Goal: Complete application form: Complete application form

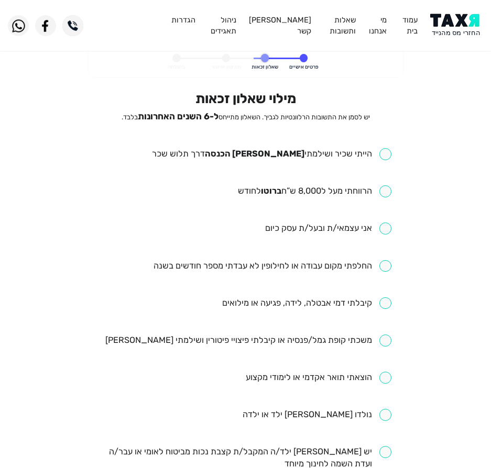
click at [263, 139] on div "מילוי שאלון זכאות יש לסמן את התשובות הרלוונטיות לגביך. השאלון מתייחס ל-6 השנים …" at bounding box center [245, 405] width 292 height 628
click at [262, 146] on div "מילוי שאלון זכאות יש לסמן את התשובות הרלוונטיות לגביך. השאלון מתייחס ל-6 השנים …" at bounding box center [245, 405] width 292 height 628
click at [261, 148] on input "checkbox" at bounding box center [271, 154] width 239 height 12
checkbox input "true"
click at [281, 216] on ul "הייתי שכיר ושילמתי [PERSON_NAME] הכנסה דרך תלוש שכר הרווחתי מעל ל8,000 ש”ח ברוט…" at bounding box center [245, 433] width 292 height 570
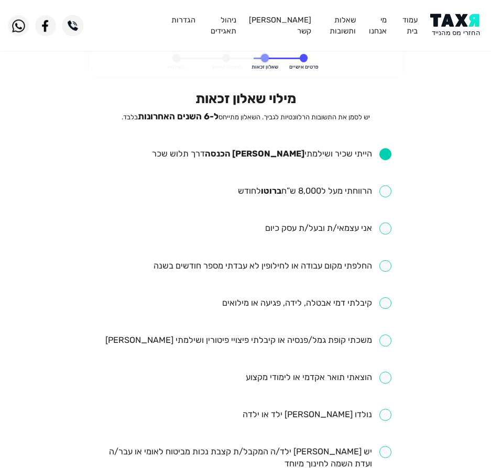
click at [282, 193] on input "checkbox" at bounding box center [314, 191] width 153 height 12
checkbox input "true"
click at [289, 272] on input "checkbox" at bounding box center [272, 266] width 238 height 12
checkbox input "true"
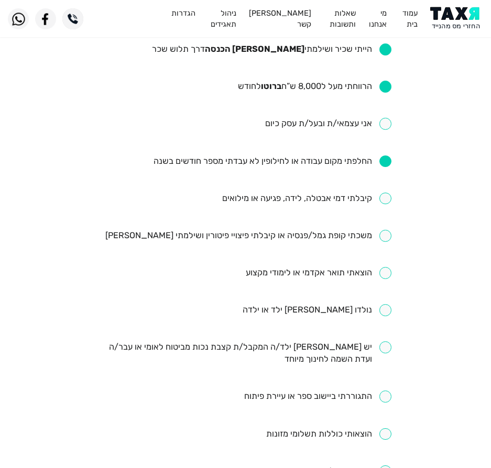
scroll to position [157, 0]
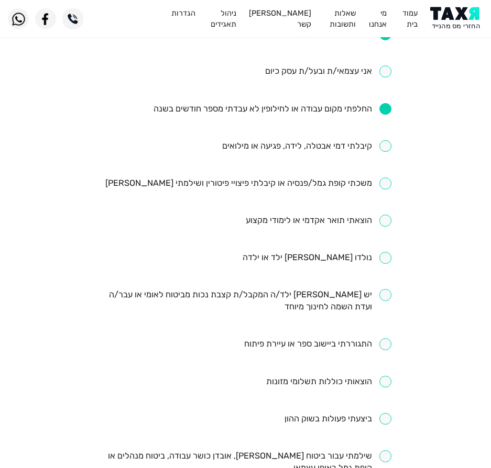
click at [308, 151] on input "checkbox" at bounding box center [306, 146] width 169 height 12
checkbox input "true"
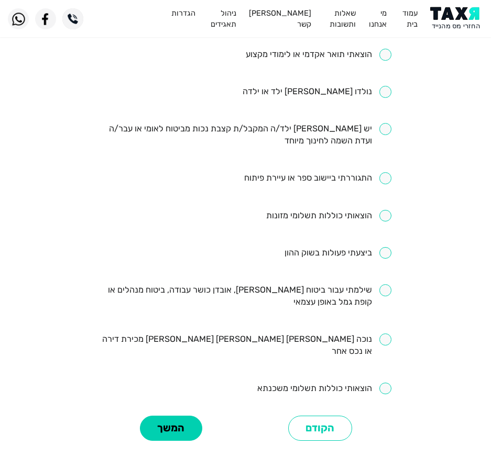
scroll to position [366, 0]
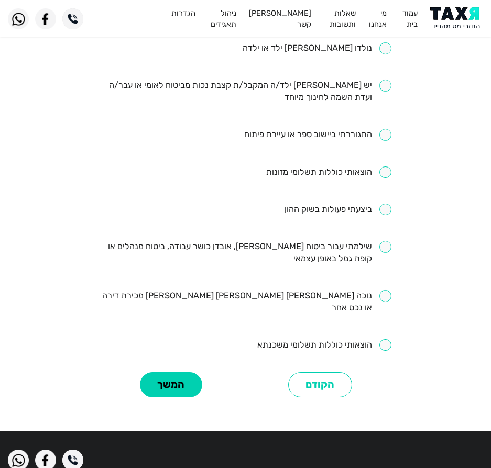
click at [279, 249] on input "checkbox" at bounding box center [245, 253] width 292 height 24
checkbox input "true"
click at [318, 196] on ul "הייתי שכיר ושילמתי מס הכנסה דרך תלוש שכר הרווחתי מעל ל8,000 ש”ח ברוטו לחודש אני…" at bounding box center [245, 67] width 292 height 570
click at [320, 206] on input "checkbox" at bounding box center [337, 210] width 107 height 12
checkbox input "true"
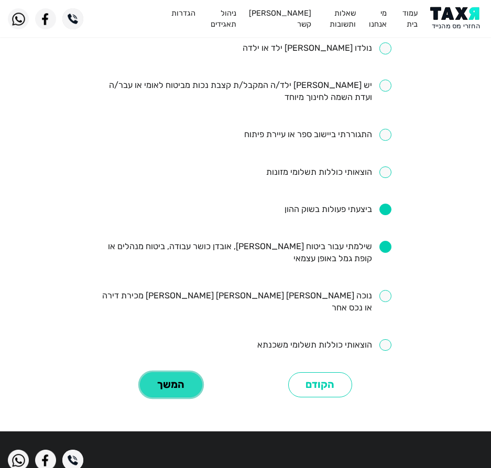
click at [186, 377] on button "המשך" at bounding box center [171, 385] width 62 height 26
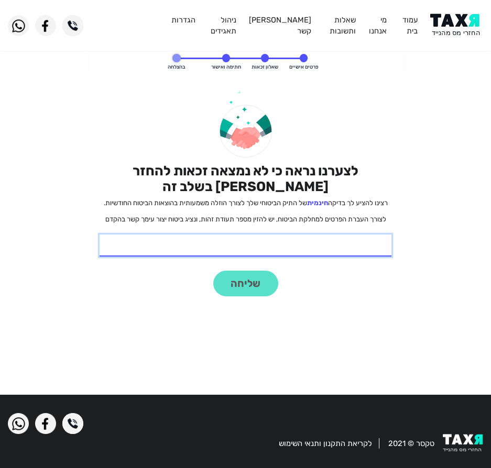
click at [318, 247] on input "* תעודת זהות" at bounding box center [245, 246] width 292 height 22
type input "213562440"
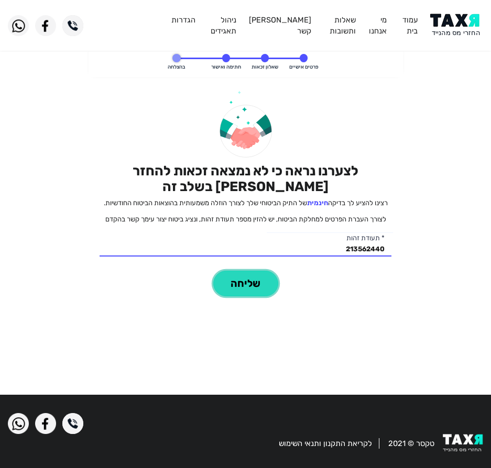
click at [248, 288] on button "שליחה" at bounding box center [245, 284] width 65 height 26
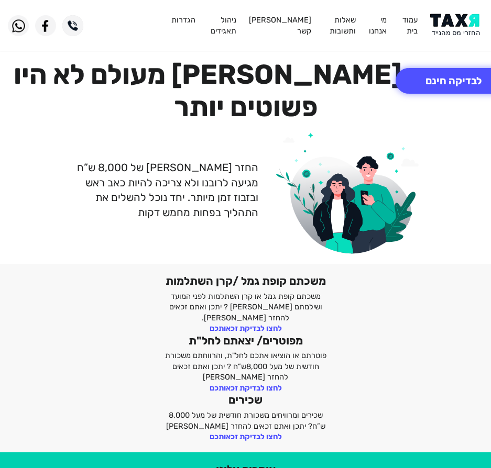
click at [460, 27] on img at bounding box center [456, 26] width 53 height 24
click at [456, 76] on button "לבדיקה חינם" at bounding box center [453, 81] width 116 height 26
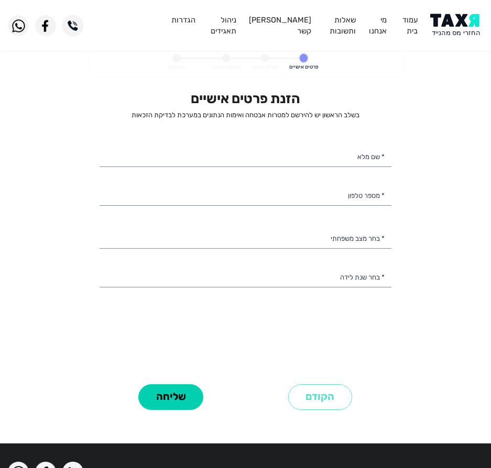
select select
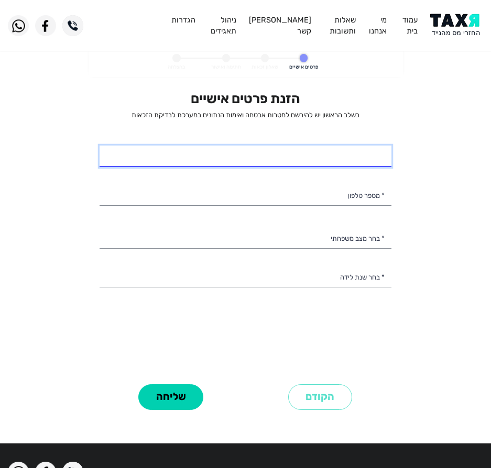
click at [337, 157] on input "* שם מלא" at bounding box center [245, 157] width 292 height 22
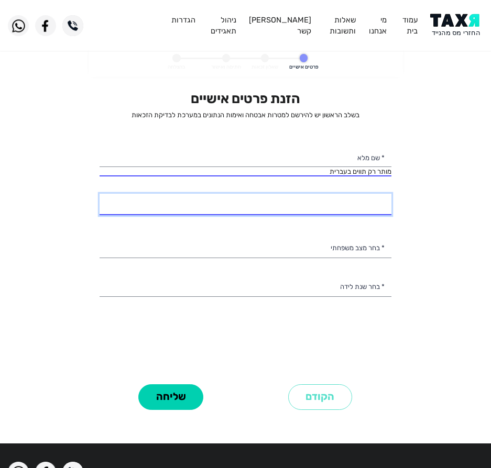
click at [326, 203] on input "* מספר טלפון" at bounding box center [245, 205] width 292 height 22
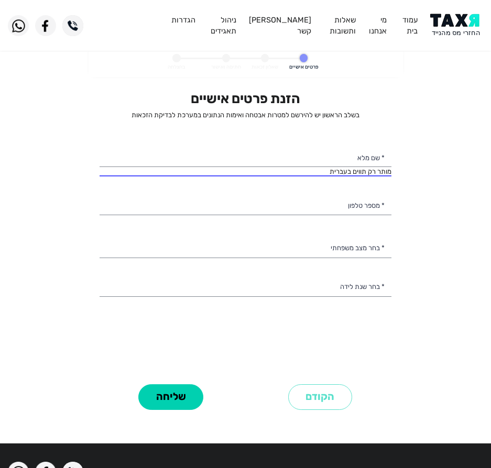
click at [325, 236] on div "הזנת פרטים אישיים בשלב הראשון יש להירשם למטרות אבטחה ואימות הנתונים במערכת לבדי…" at bounding box center [245, 236] width 292 height 290
click at [319, 265] on div "הזנת פרטים אישיים בשלב הראשון יש להירשם למטרות אבטחה ואימות הנתונים במערכת לבדי…" at bounding box center [245, 236] width 292 height 290
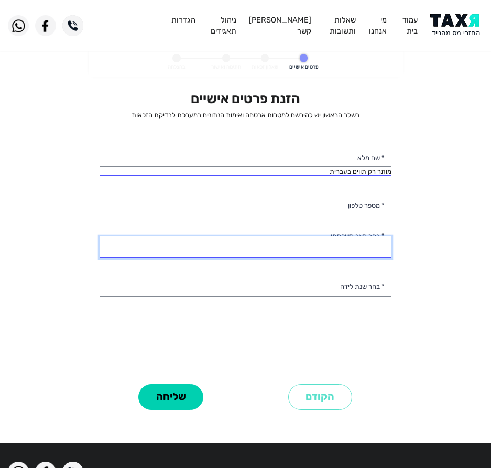
click at [253, 241] on select "רווק/ה נשוי/[PERSON_NAME]/ה אלמן/נה" at bounding box center [245, 247] width 292 height 22
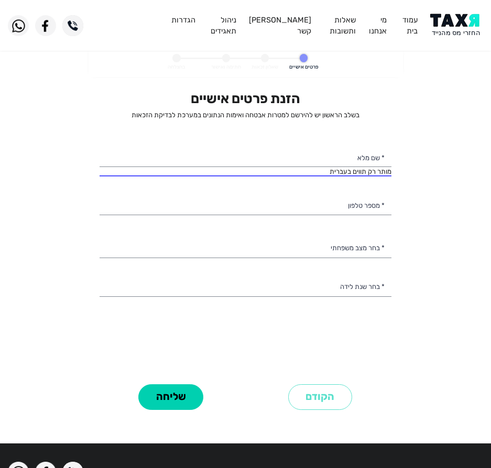
drag, startPoint x: 319, startPoint y: 137, endPoint x: 317, endPoint y: 166, distance: 29.4
click at [319, 139] on div "הזנת פרטים אישיים בשלב הראשון יש להירשם למטרות אבטחה ואימות הנתונים במערכת לבדי…" at bounding box center [245, 236] width 292 height 290
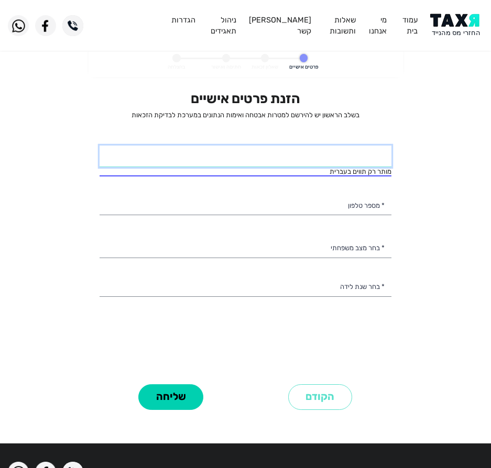
click at [331, 162] on input "* שם מלא" at bounding box center [245, 157] width 292 height 22
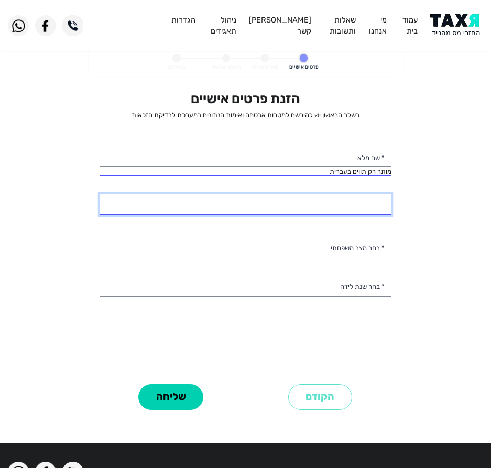
click at [306, 202] on input "* מספר טלפון" at bounding box center [245, 205] width 292 height 22
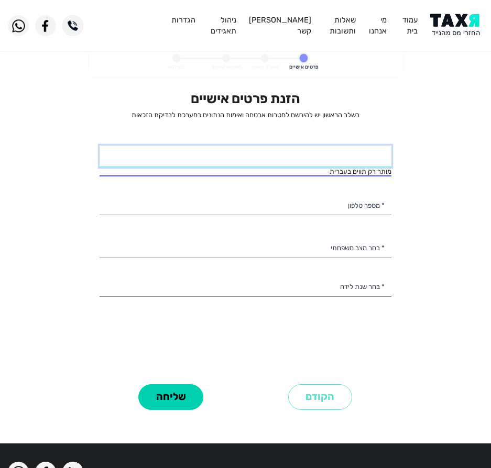
click at [315, 158] on input "* שם מלא" at bounding box center [245, 157] width 292 height 22
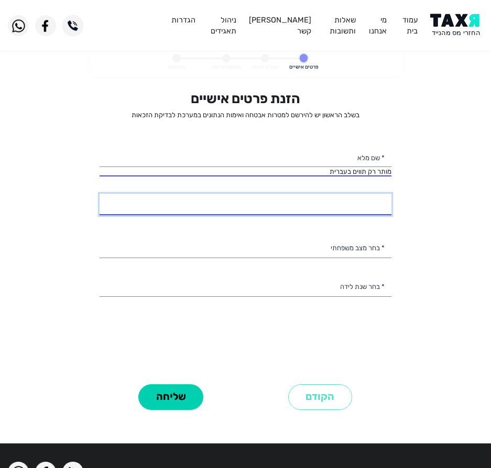
click at [316, 211] on input "* מספר טלפון" at bounding box center [245, 205] width 292 height 22
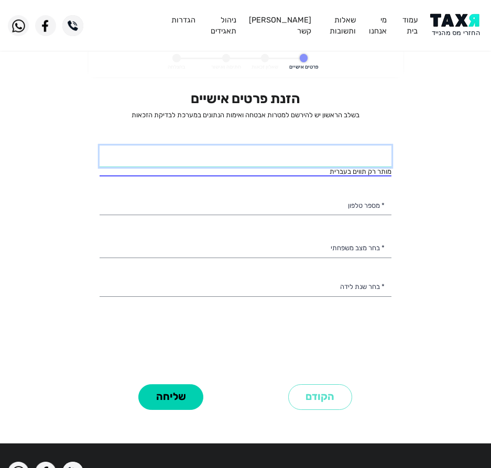
click at [324, 166] on input "* שם מלא" at bounding box center [245, 157] width 292 height 22
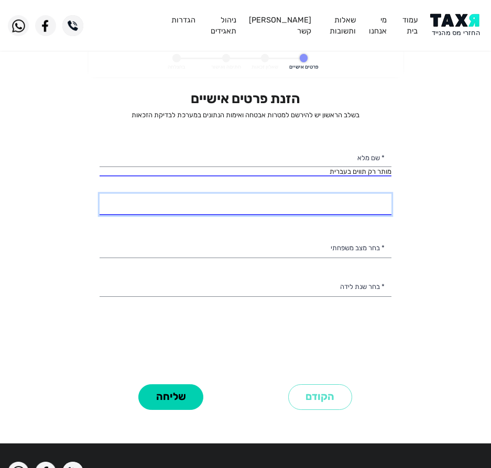
click at [355, 210] on input "* מספר טלפון" at bounding box center [245, 205] width 292 height 22
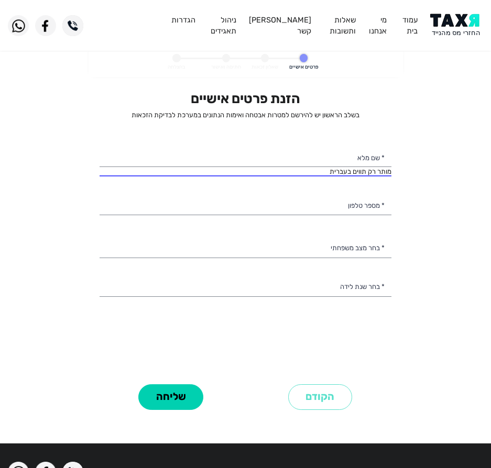
click at [351, 233] on div "הזנת פרטים אישיים בשלב הראשון יש להירשם למטרות אבטחה ואימות הנתונים במערכת לבדי…" at bounding box center [245, 236] width 292 height 290
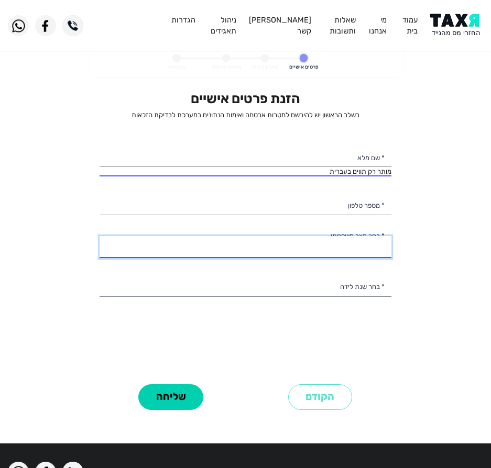
click at [351, 240] on select "רווק/ה נשוי/[PERSON_NAME]/ה אלמן/נה" at bounding box center [245, 247] width 292 height 22
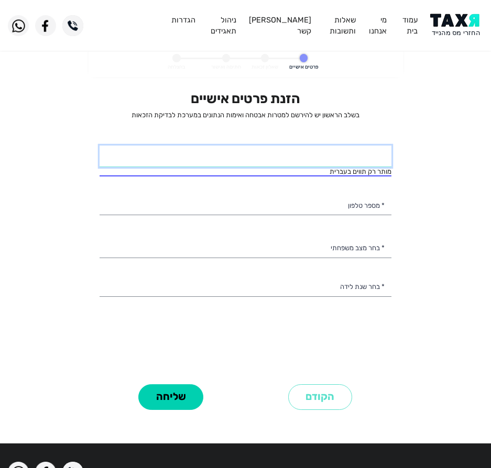
click at [224, 158] on input "* שם מלא" at bounding box center [245, 157] width 292 height 22
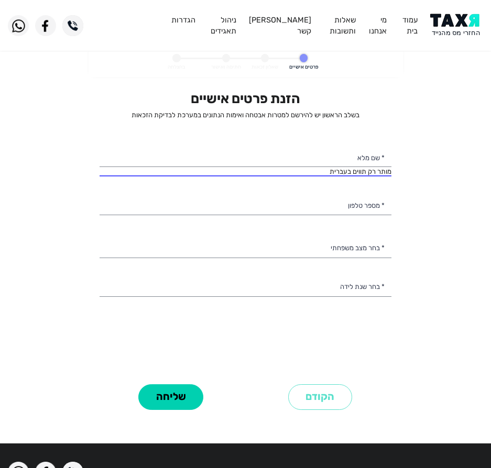
click at [328, 193] on div "הזנת פרטים אישיים בשלב הראשון יש להירשם למטרות אבטחה ואימות הנתונים במערכת לבדי…" at bounding box center [245, 236] width 292 height 290
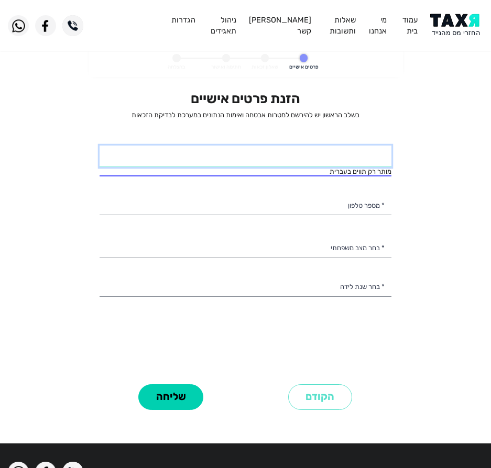
click at [343, 161] on input "* שם מלא" at bounding box center [245, 157] width 292 height 22
type input "ע"
type input "[PERSON_NAME]"
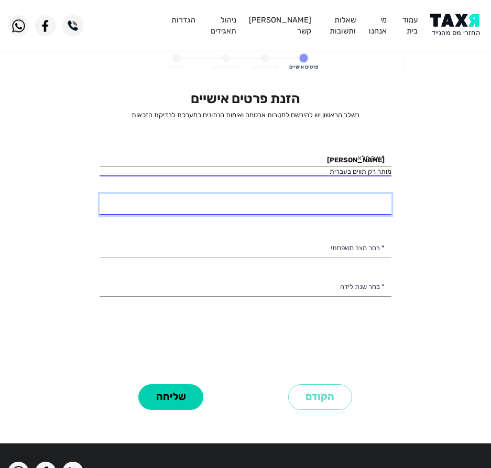
click at [333, 215] on div "הזנת פרטים אישיים בשלב הראשון יש להירשם למטרות אבטחה ואימות הנתונים במערכת לבדי…" at bounding box center [245, 236] width 292 height 290
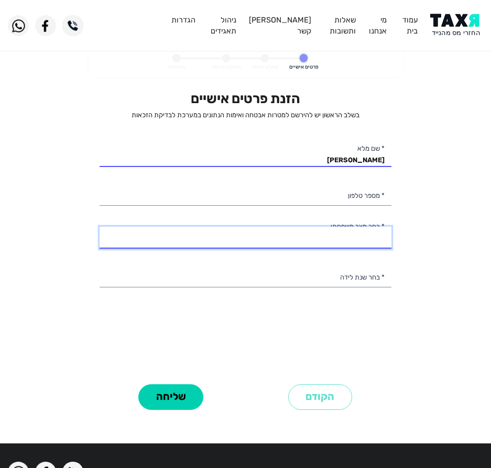
drag, startPoint x: 375, startPoint y: 231, endPoint x: 363, endPoint y: 241, distance: 16.0
click at [375, 231] on select "רווק/ה נשוי/[PERSON_NAME]/ה אלמן/נה" at bounding box center [245, 238] width 292 height 22
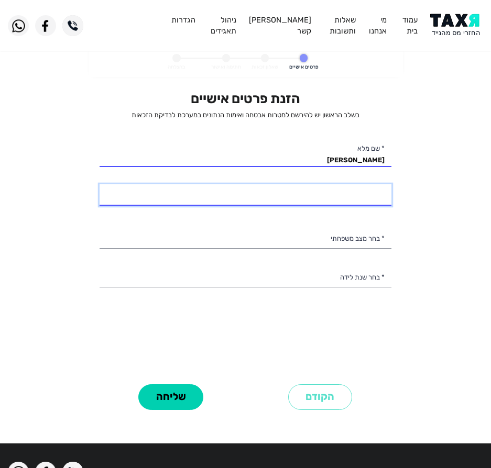
click at [347, 200] on input "* מספר טלפון" at bounding box center [245, 195] width 292 height 22
type input "052-5290866"
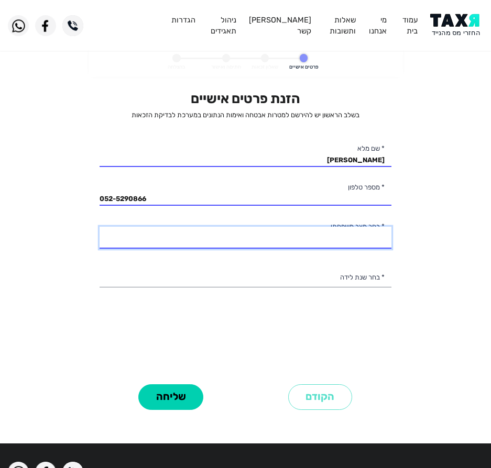
click at [313, 244] on select "רווק/ה נשוי/[PERSON_NAME]/ה אלמן/נה" at bounding box center [245, 238] width 292 height 22
select select "1: Single"
click at [99, 227] on select "רווק/ה נשוי/[PERSON_NAME]/ה אלמן/נה" at bounding box center [245, 238] width 292 height 22
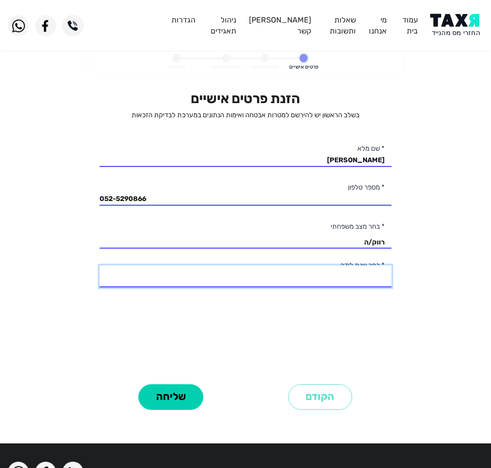
click at [358, 274] on select "2003 2002 2001 2000 1999 1998 1997 1996 1995 1994 1993 1992 1991 1990 1989 1988…" at bounding box center [245, 276] width 292 height 22
click at [340, 272] on select "2003 2002 2001 2000 1999 1998 1997 1996 1995 1994 1993 1992 1991 1990 1989 1988…" at bounding box center [245, 276] width 292 height 22
select select "11: 1993"
click at [99, 265] on select "2003 2002 2001 2000 1999 1998 1997 1996 1995 1994 1993 1992 1991 1990 1989 1988…" at bounding box center [245, 276] width 292 height 22
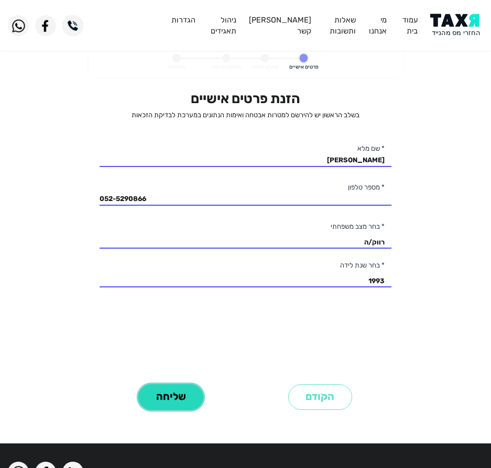
click at [172, 398] on button "שליחה" at bounding box center [170, 397] width 65 height 26
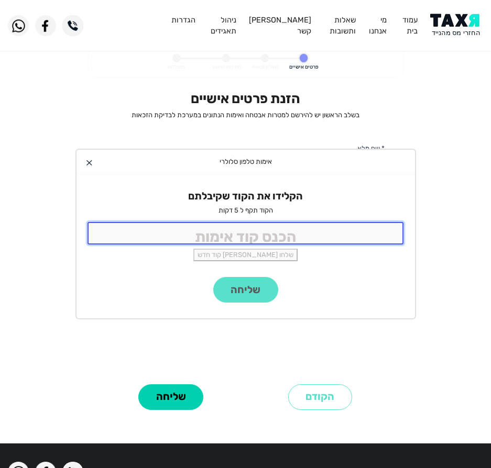
click at [191, 226] on input "tel" at bounding box center [245, 233] width 316 height 23
type input "9988"
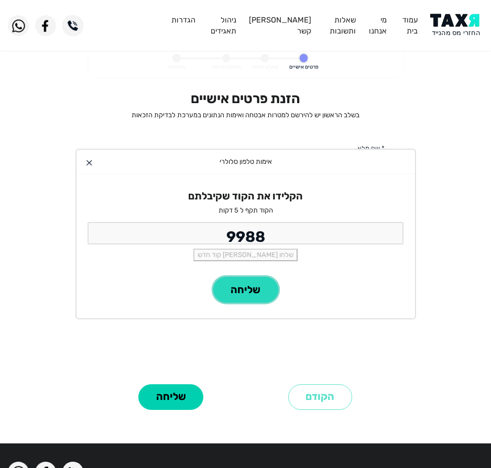
click at [266, 292] on button "שליחה" at bounding box center [245, 290] width 65 height 26
